Goal: Information Seeking & Learning: Learn about a topic

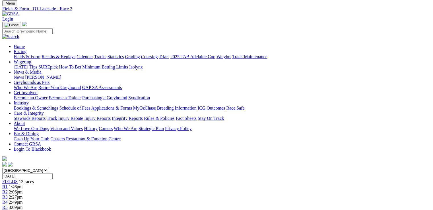
scroll to position [18, 0]
click at [8, 194] on link "R3" at bounding box center [4, 196] width 5 height 5
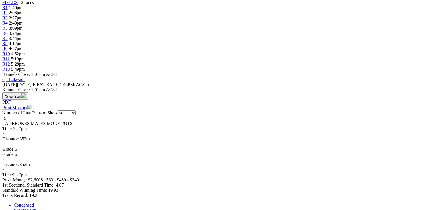
scroll to position [205, 0]
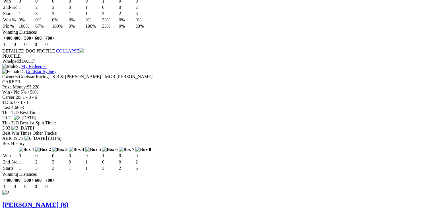
scroll to position [501, 0]
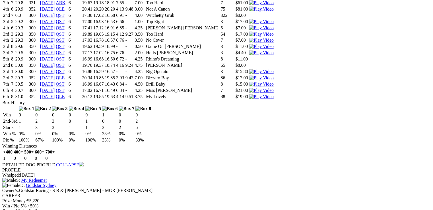
drag, startPoint x: 170, startPoint y: 161, endPoint x: 175, endPoint y: 162, distance: 5.2
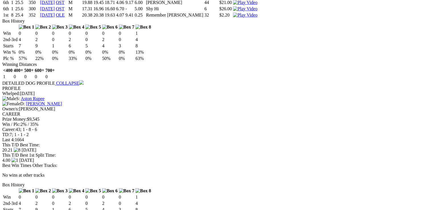
scroll to position [957, 0]
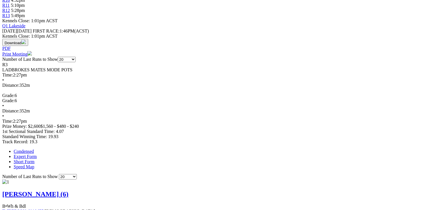
scroll to position [0, 0]
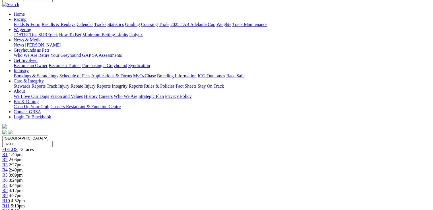
scroll to position [137, 0]
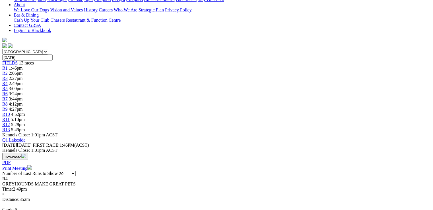
drag, startPoint x: 242, startPoint y: 144, endPoint x: 250, endPoint y: 145, distance: 7.7
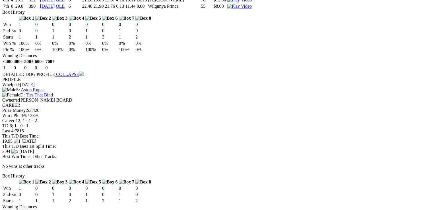
scroll to position [547, 0]
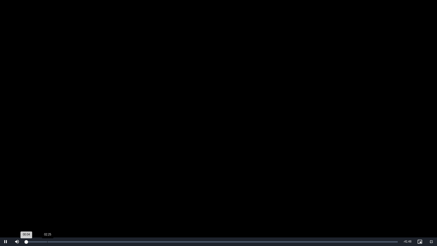
click at [47, 209] on div "Loaded : 0.48% 02:25 00:04" at bounding box center [212, 241] width 378 height 9
click at [36, 209] on div "01:09" at bounding box center [36, 241] width 0 height 1
click at [29, 209] on div "00:24" at bounding box center [29, 241] width 0 height 1
click at [66, 115] on video "To view this video please enable JavaScript, and consider upgrading to a web br…" at bounding box center [218, 123] width 437 height 246
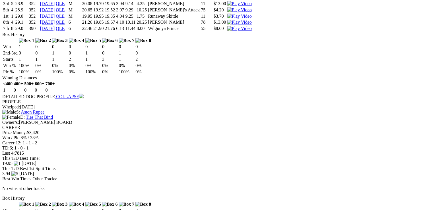
scroll to position [0, 0]
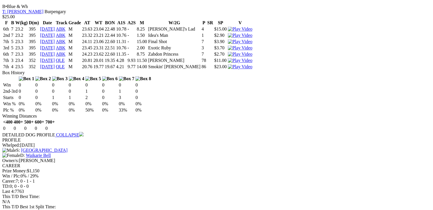
scroll to position [660, 0]
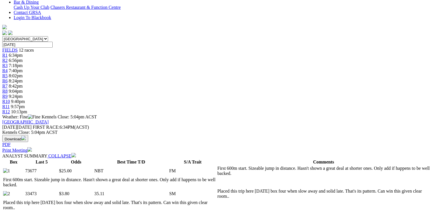
scroll to position [48, 0]
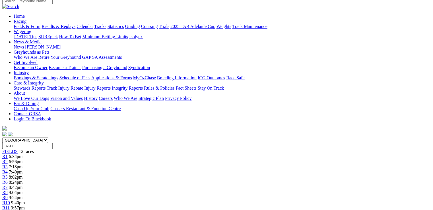
click at [23, 174] on span "8:02pm" at bounding box center [16, 176] width 14 height 5
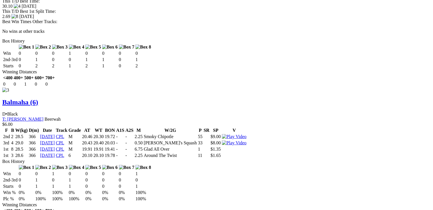
scroll to position [1190, 0]
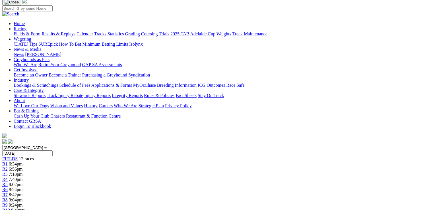
scroll to position [15, 0]
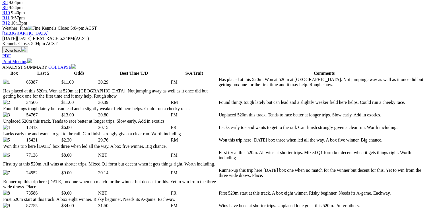
scroll to position [251, 0]
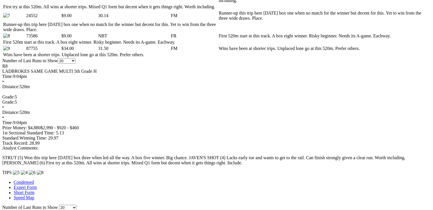
scroll to position [387, 0]
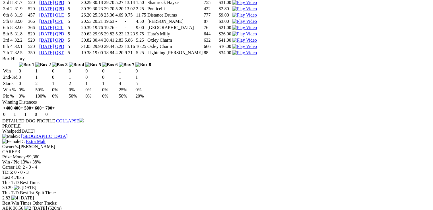
scroll to position [820, 0]
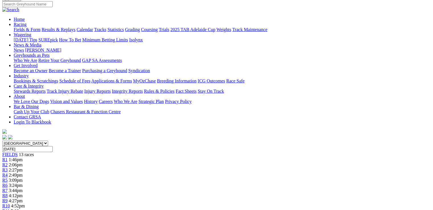
scroll to position [159, 0]
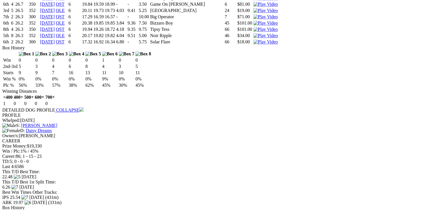
scroll to position [569, 0]
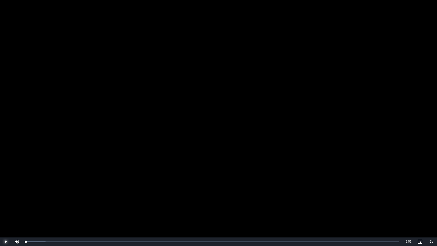
click at [5, 209] on span "Video Player" at bounding box center [5, 242] width 11 height 0
click at [61, 209] on div "0:10" at bounding box center [61, 241] width 0 height 1
click at [76, 209] on div "Loaded : 21.45% 0:14 0:12" at bounding box center [212, 241] width 379 height 9
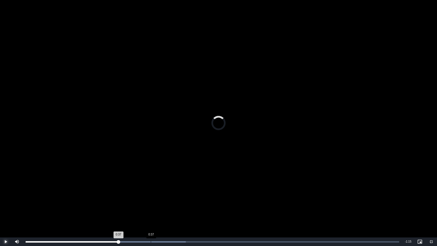
click at [151, 209] on div "0:37" at bounding box center [151, 241] width 0 height 1
click at [130, 175] on video "To view this video please enable JavaScript, and consider upgrading to a web br…" at bounding box center [218, 123] width 437 height 246
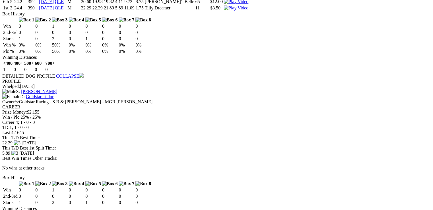
scroll to position [957, 0]
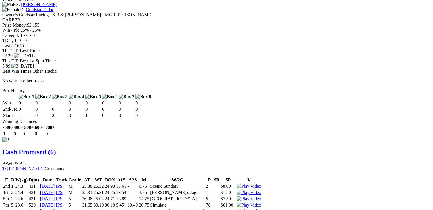
drag, startPoint x: 125, startPoint y: 122, endPoint x: 143, endPoint y: 118, distance: 18.5
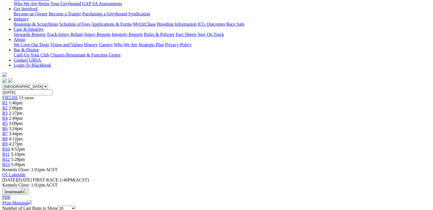
scroll to position [0, 0]
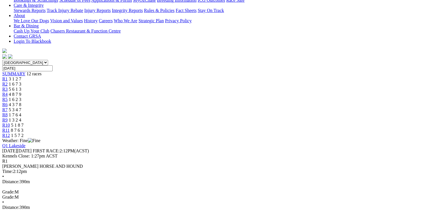
scroll to position [137, 0]
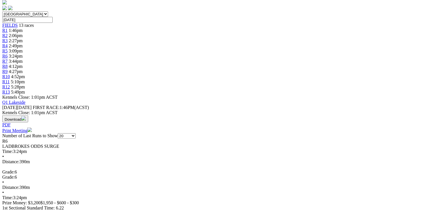
scroll to position [182, 0]
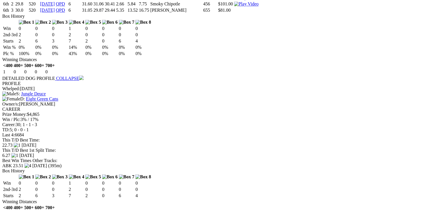
scroll to position [592, 0]
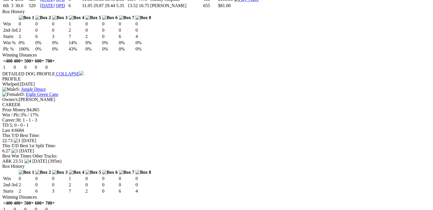
drag, startPoint x: 130, startPoint y: 136, endPoint x: 138, endPoint y: 136, distance: 8.3
drag, startPoint x: 130, startPoint y: 136, endPoint x: 140, endPoint y: 137, distance: 10.3
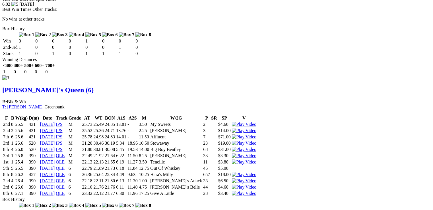
scroll to position [1025, 0]
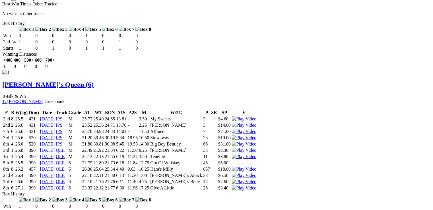
drag, startPoint x: 129, startPoint y: 147, endPoint x: 137, endPoint y: 147, distance: 8.0
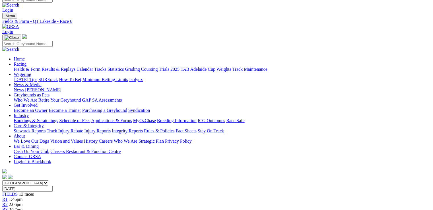
scroll to position [0, 0]
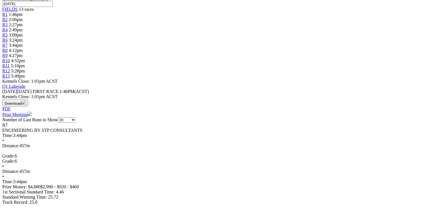
scroll to position [190, 0]
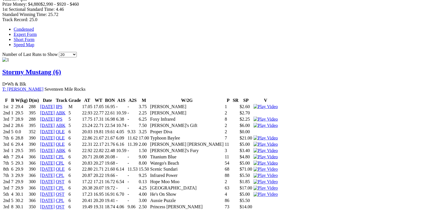
scroll to position [350, 0]
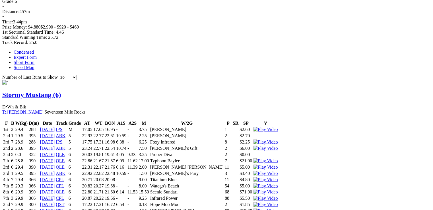
drag, startPoint x: 129, startPoint y: 139, endPoint x: 137, endPoint y: 139, distance: 8.3
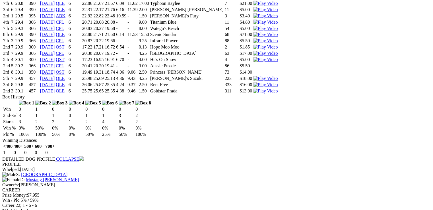
scroll to position [509, 0]
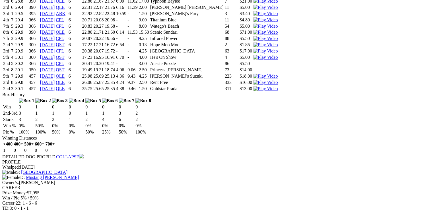
drag, startPoint x: 182, startPoint y: 139, endPoint x: 190, endPoint y: 138, distance: 8.0
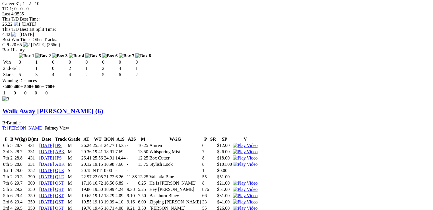
scroll to position [1063, 0]
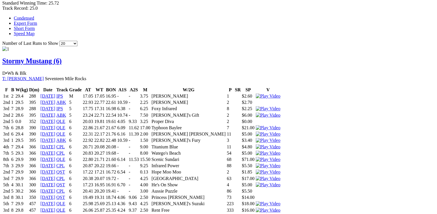
scroll to position [380, 0]
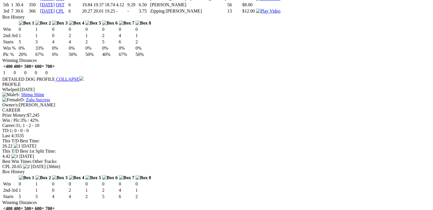
scroll to position [956, 0]
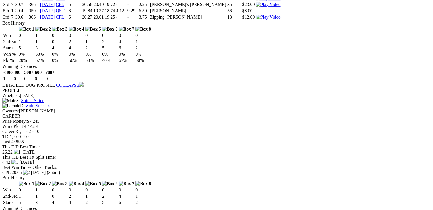
drag, startPoint x: 132, startPoint y: 121, endPoint x: 147, endPoint y: 122, distance: 16.0
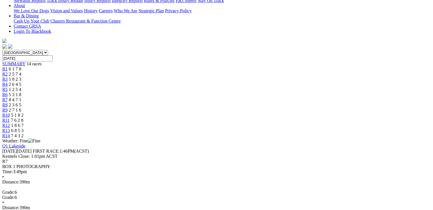
scroll to position [137, 0]
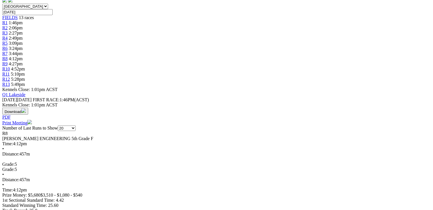
scroll to position [182, 0]
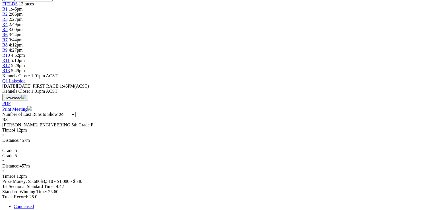
scroll to position [183, 0]
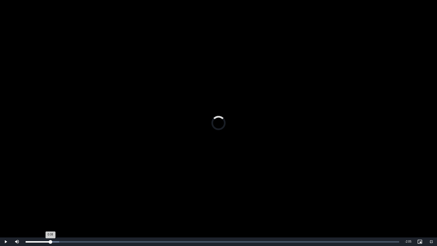
click at [51, 209] on div "Loaded : 8.96% 0:09 0:08" at bounding box center [212, 241] width 379 height 9
click at [56, 209] on div "Loaded : 8.96% 0:10 0:10" at bounding box center [213, 241] width 374 height 1
click at [77, 176] on video "To view this video please enable JavaScript, and consider upgrading to a web br…" at bounding box center [218, 123] width 437 height 246
